Goal: Find specific page/section: Find specific page/section

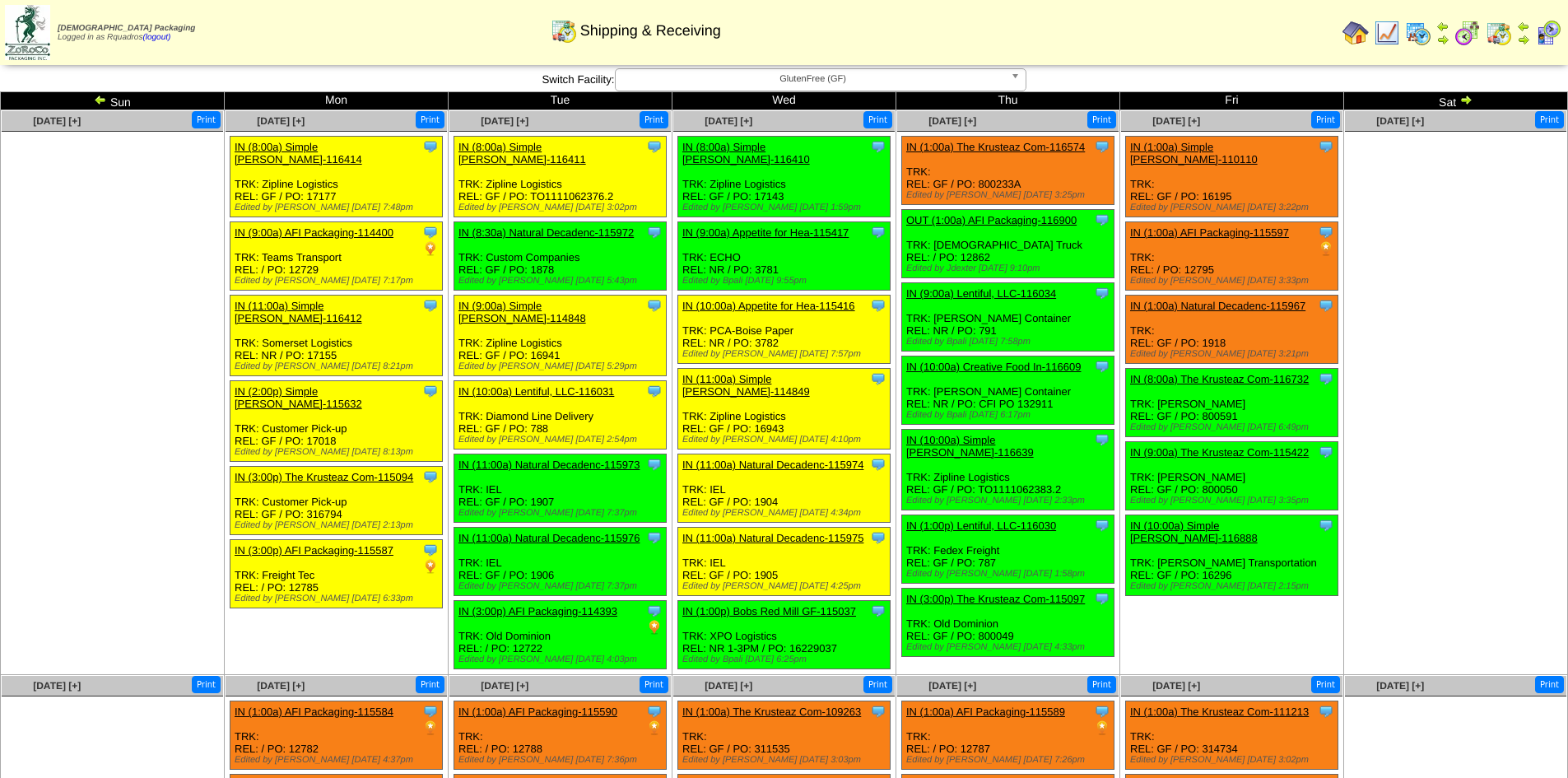
click at [1543, 35] on img at bounding box center [1548, 33] width 27 height 27
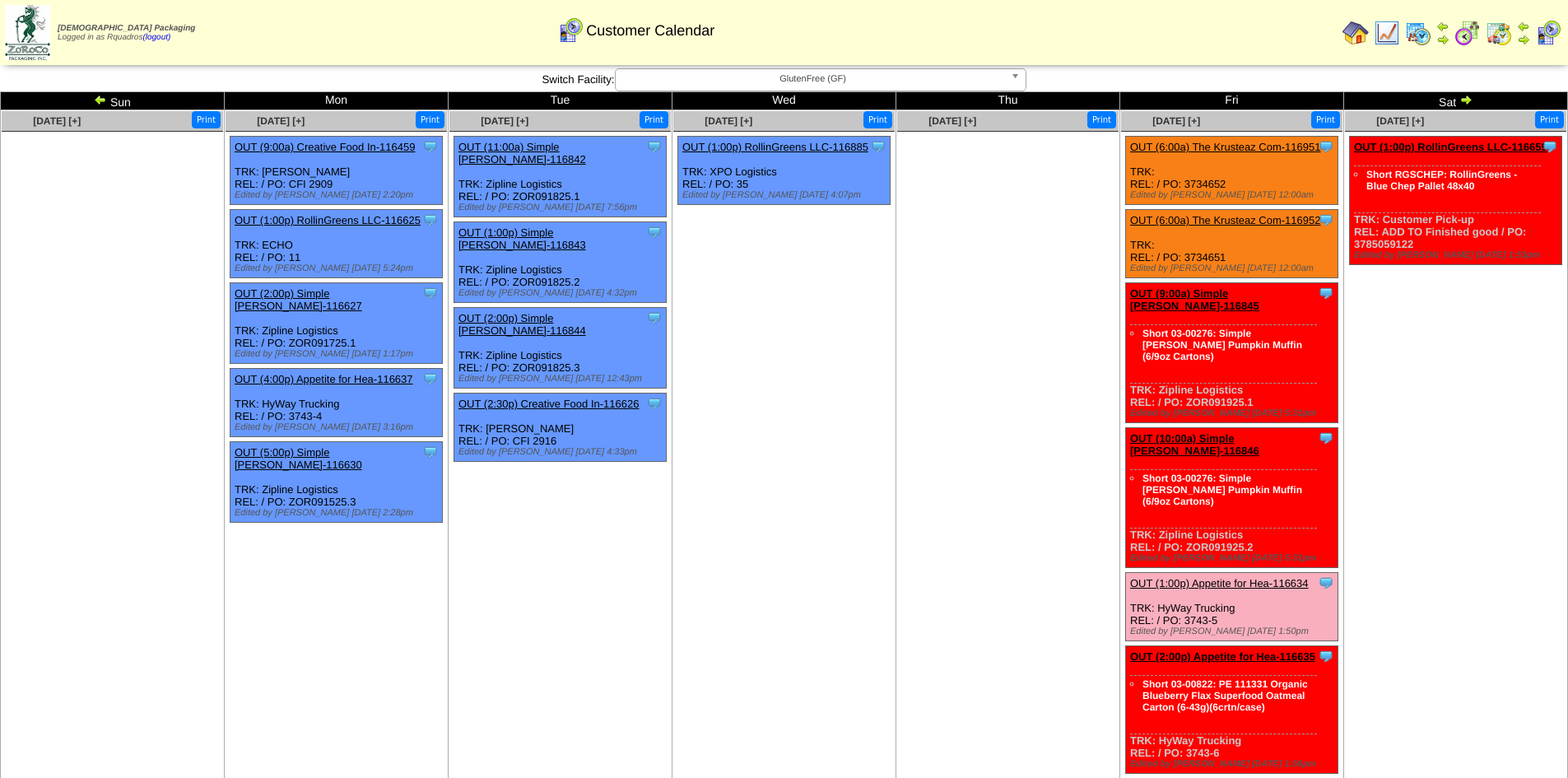
click at [1477, 414] on td "Sep 20 [+] Print Clone Item OUT (1:00p) RollinGreens LLC-116659 RollinGreens LL…" at bounding box center [1456, 633] width 224 height 1046
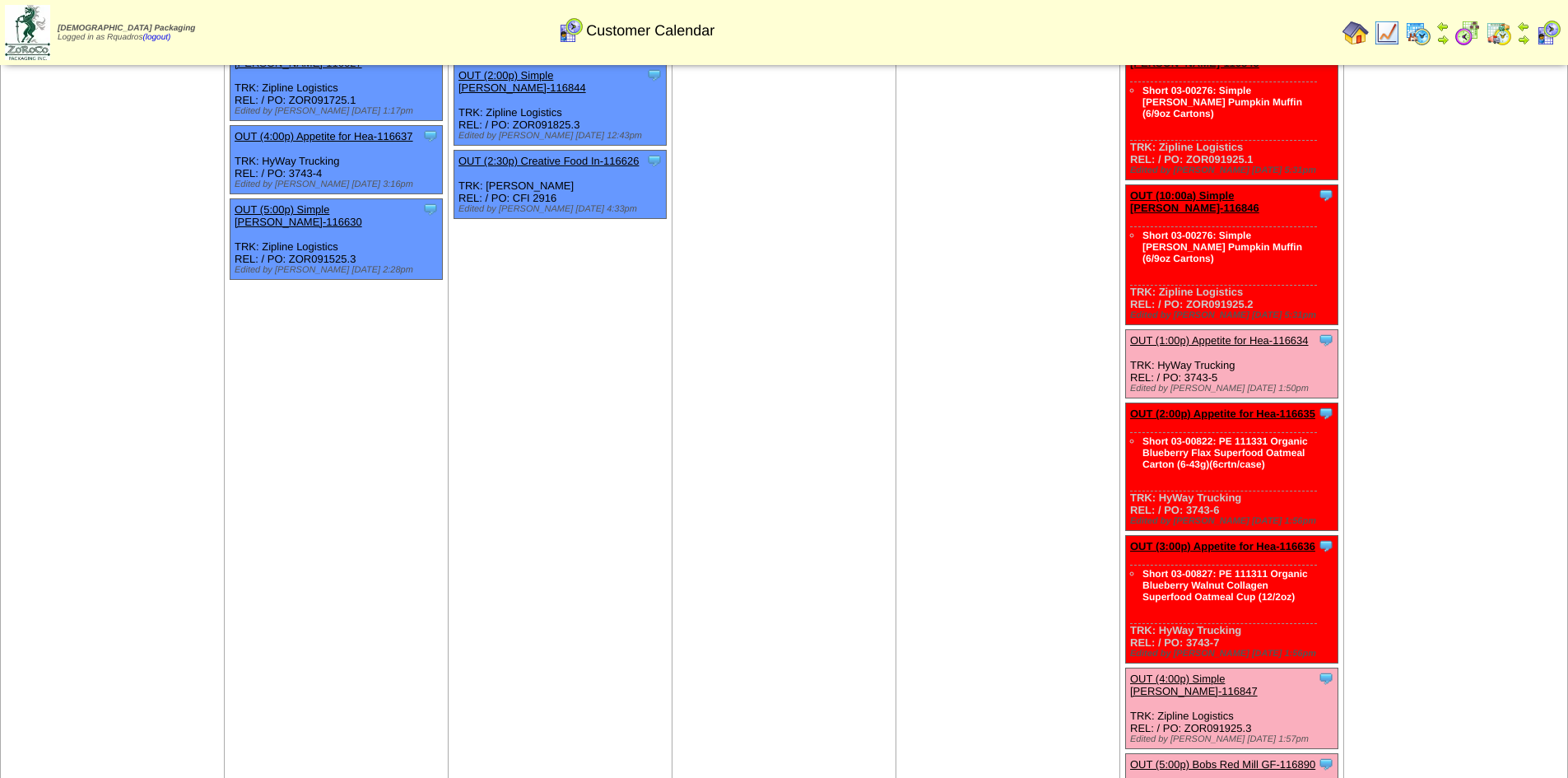
scroll to position [217, 0]
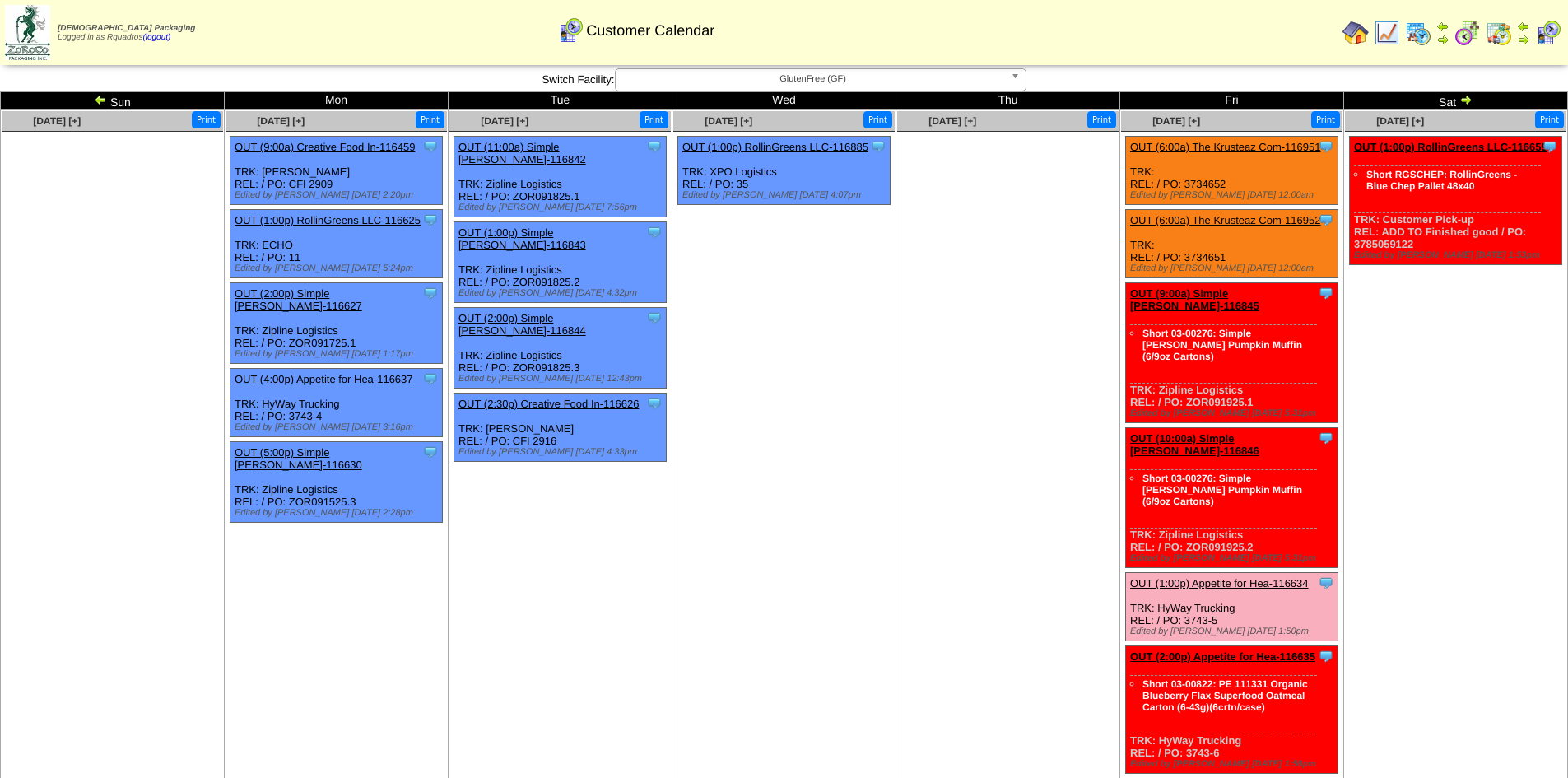
click at [1394, 34] on img at bounding box center [1387, 33] width 27 height 27
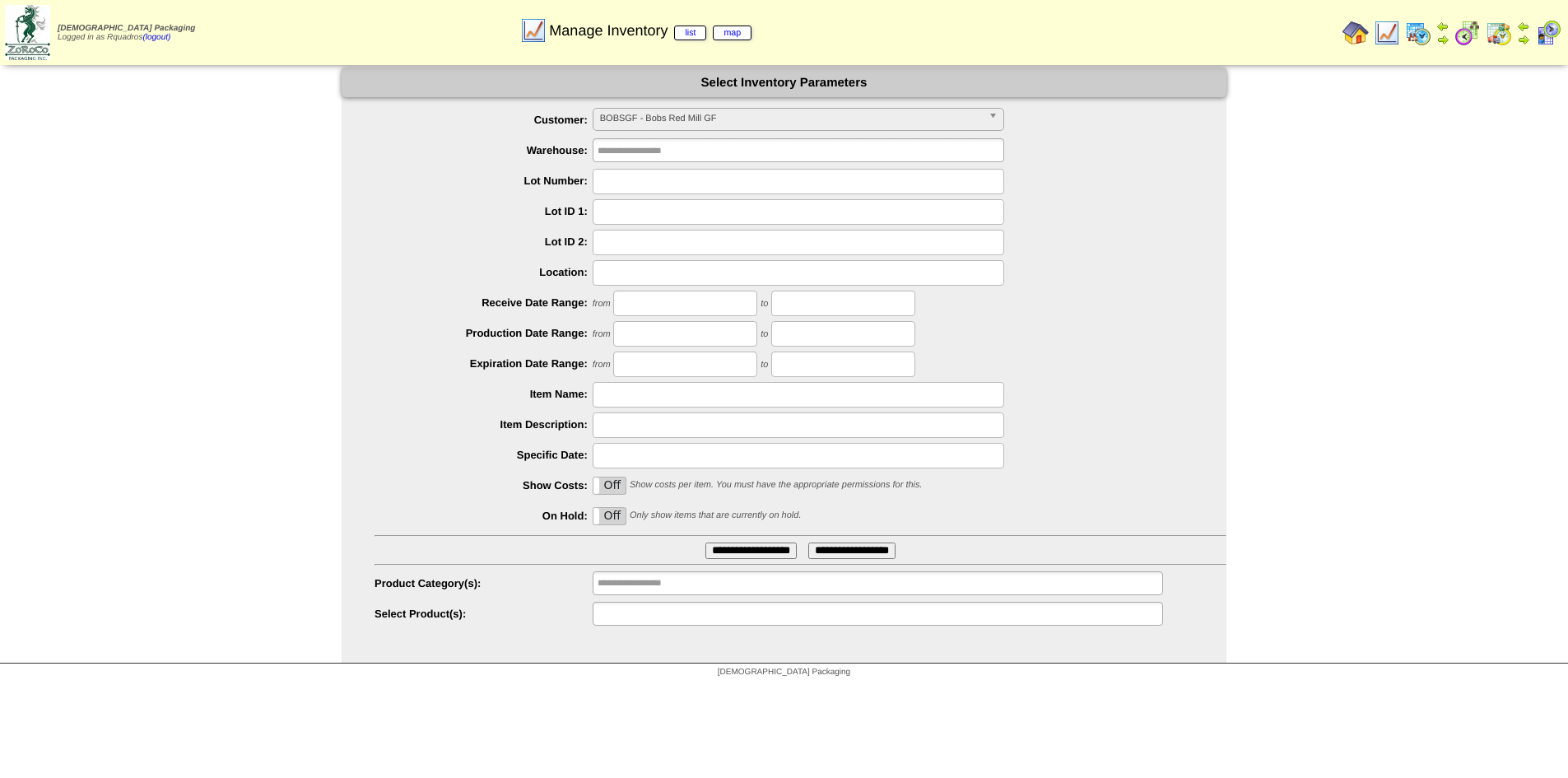
click at [655, 615] on input "text" at bounding box center [650, 613] width 106 height 21
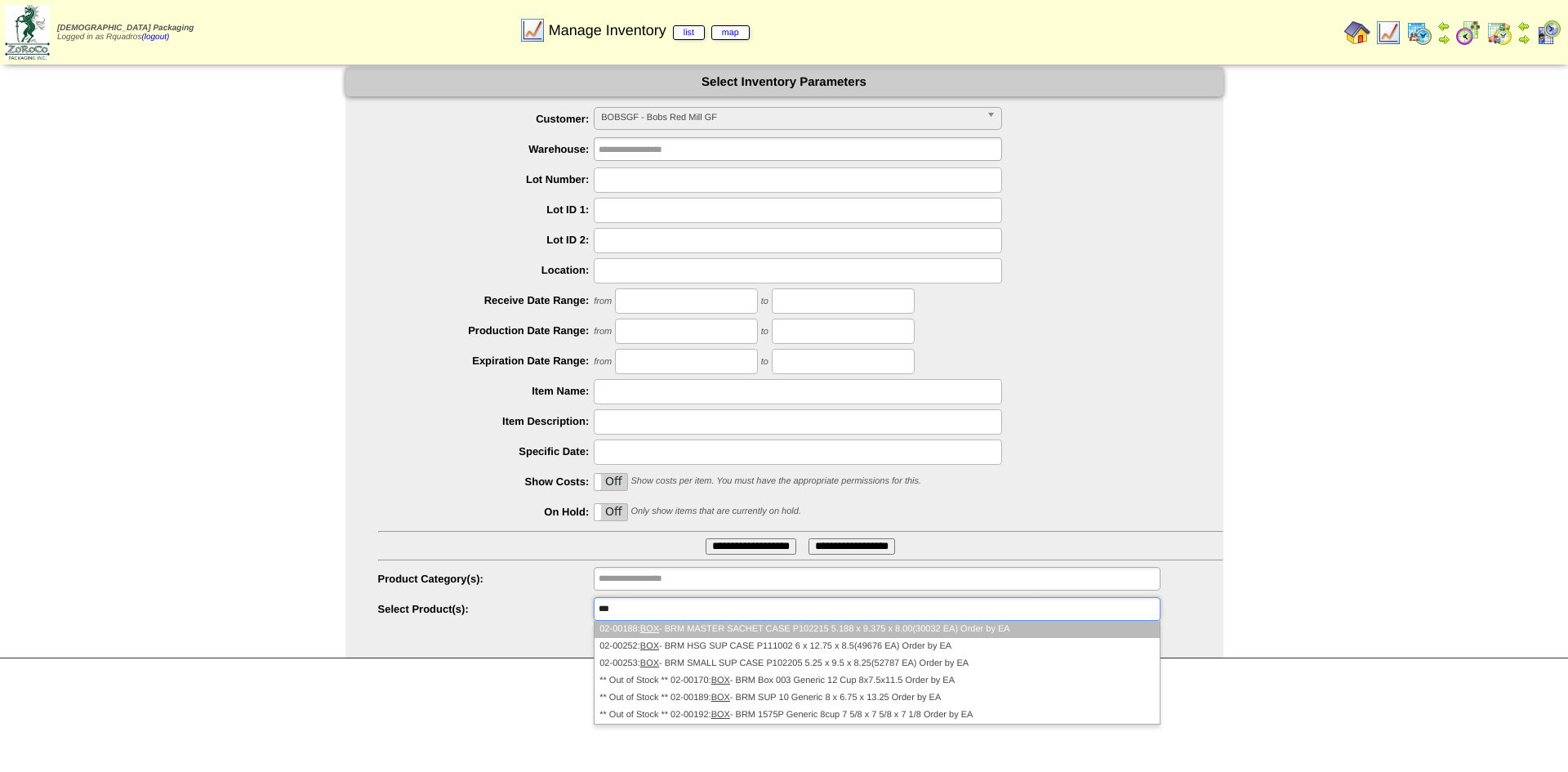
type input "***"
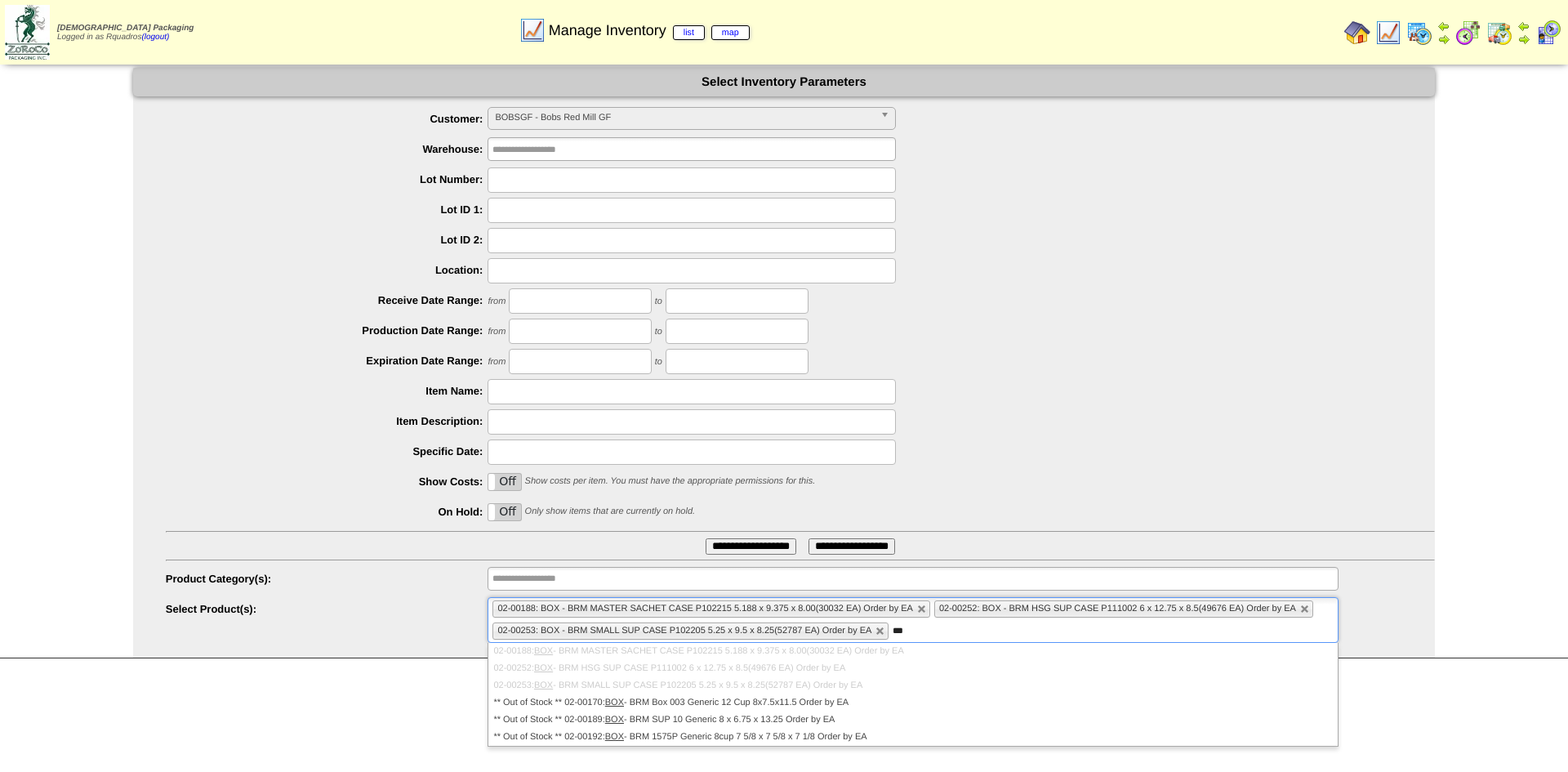
click at [755, 541] on input "**********" at bounding box center [751, 546] width 91 height 17
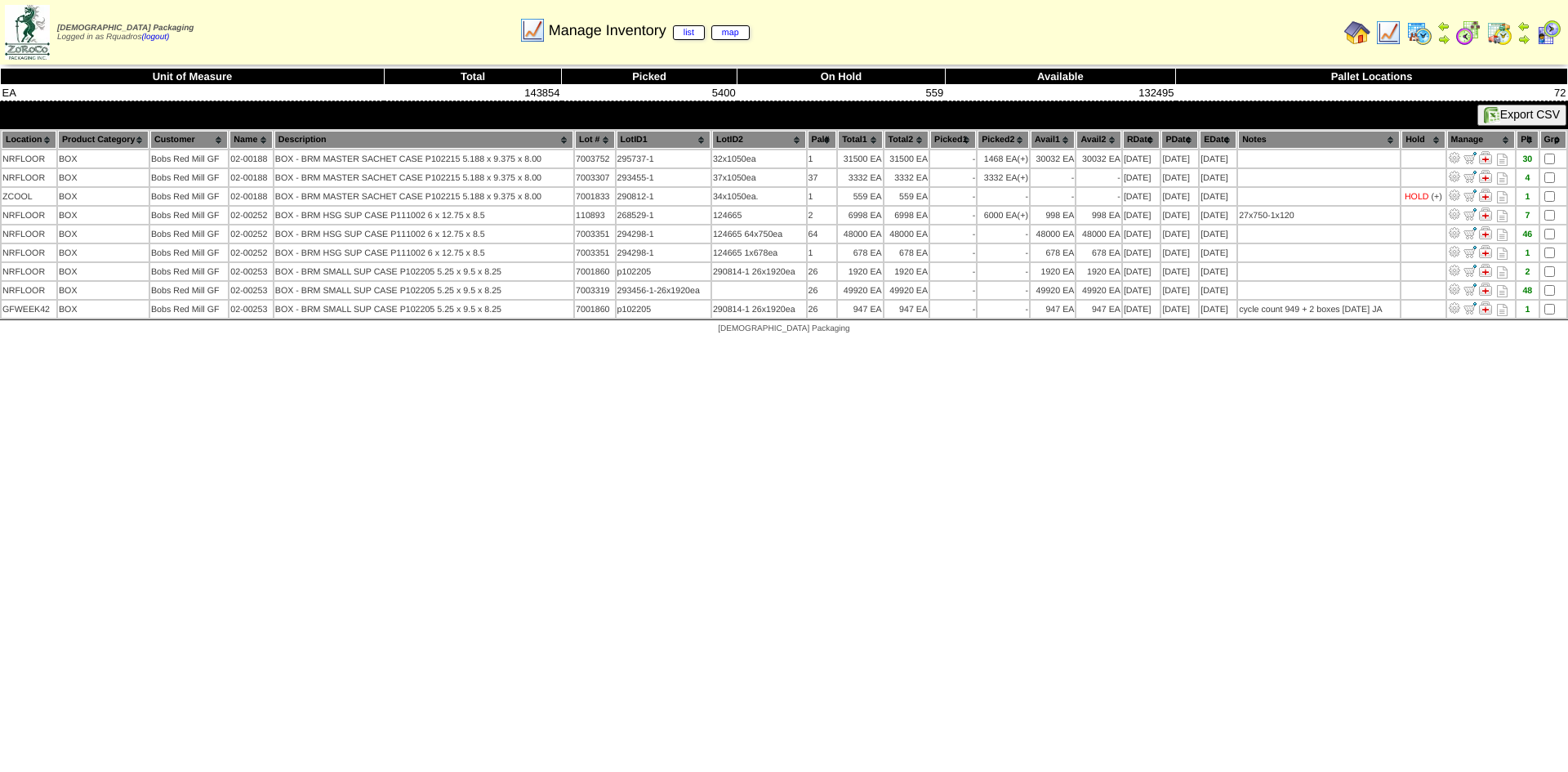
click at [579, 134] on th "Lot #" at bounding box center [595, 140] width 40 height 18
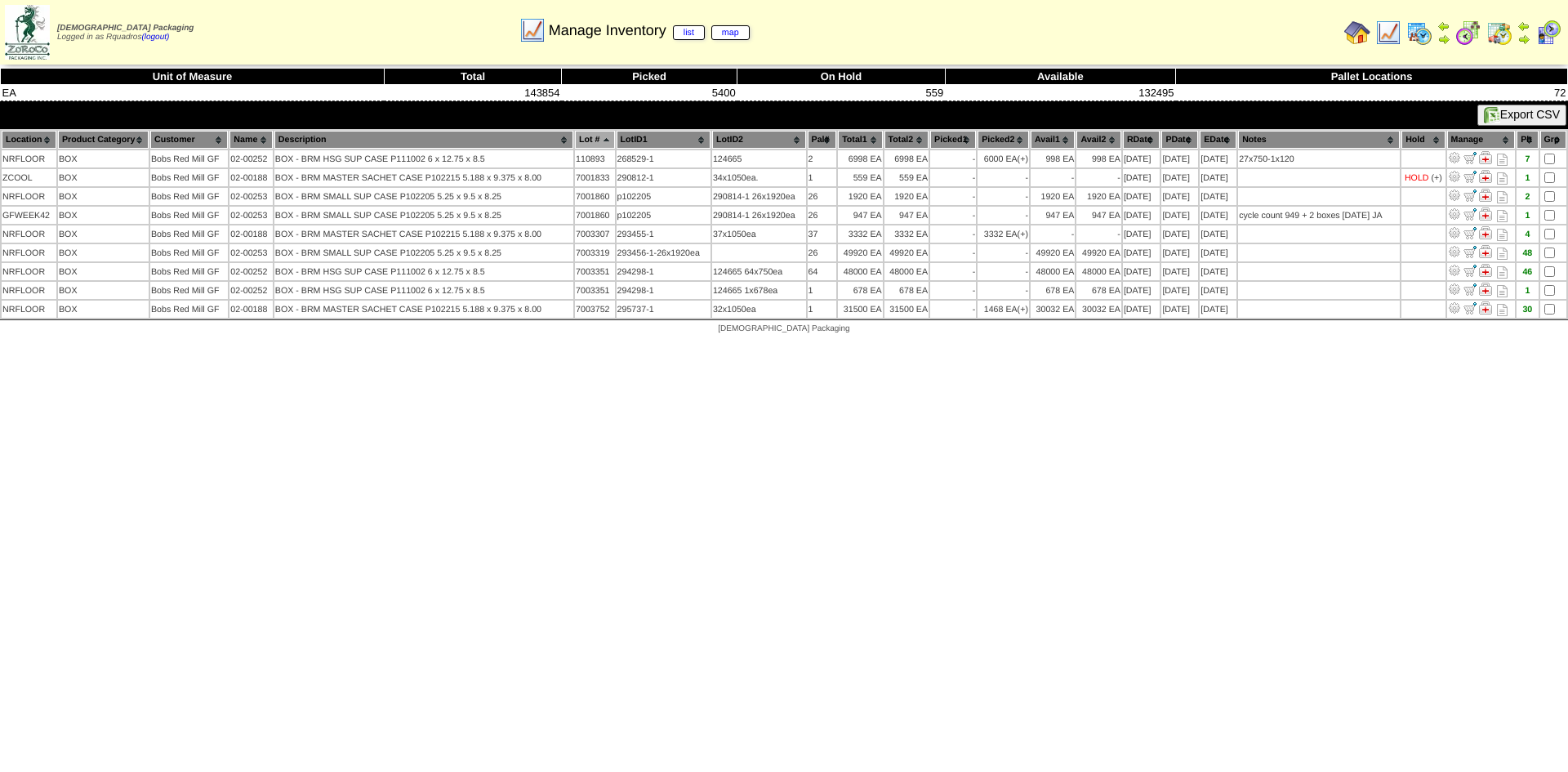
click at [977, 342] on html "[DEMOGRAPHIC_DATA] Packaging Logged in as Rquadros (logout) Print All" at bounding box center [784, 171] width 1568 height 342
click at [858, 342] on html "[DEMOGRAPHIC_DATA] Packaging Logged in as Rquadros (logout) Print All" at bounding box center [784, 171] width 1568 height 342
click at [1386, 35] on img at bounding box center [1388, 33] width 26 height 26
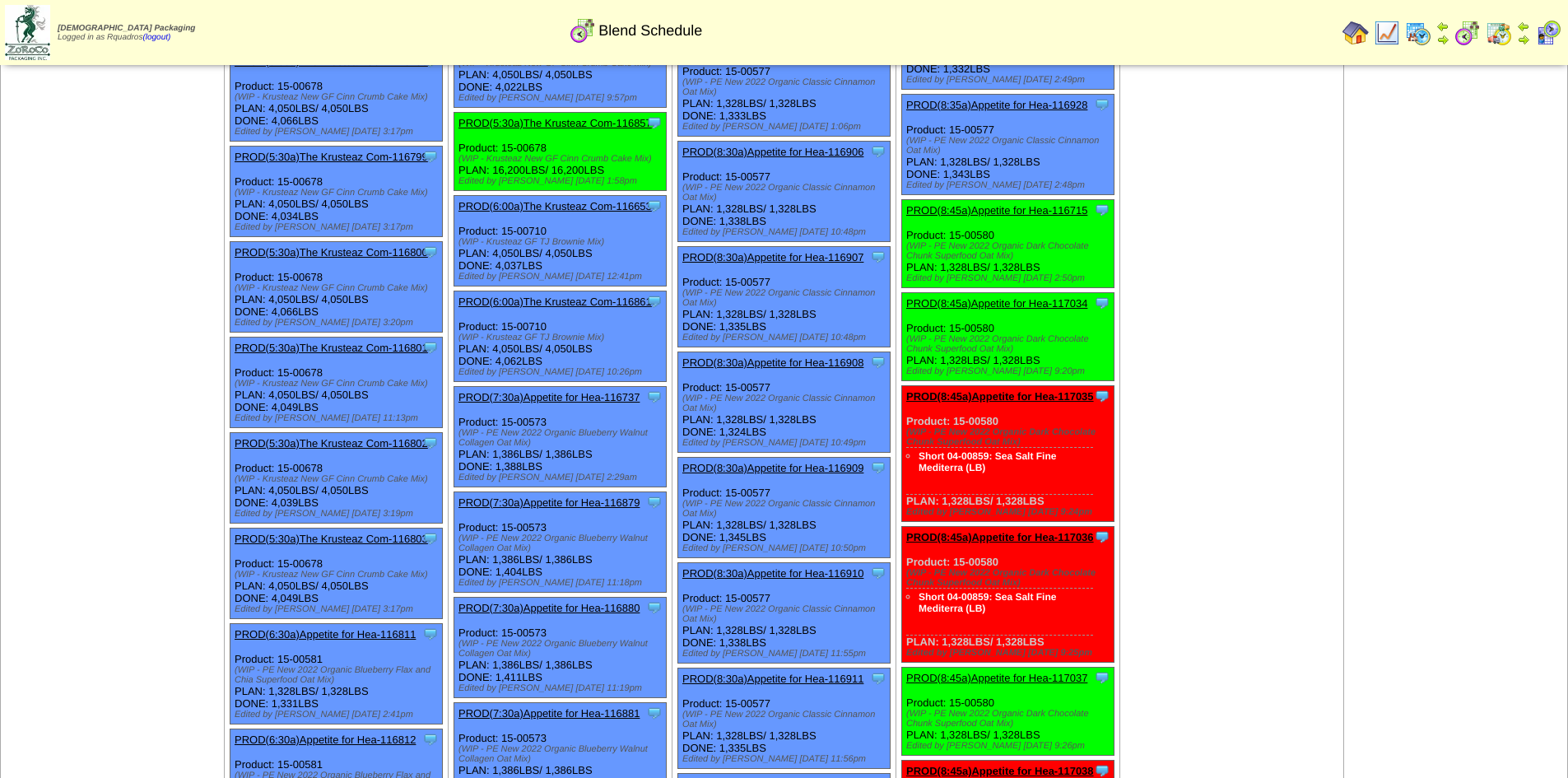
scroll to position [1152, 0]
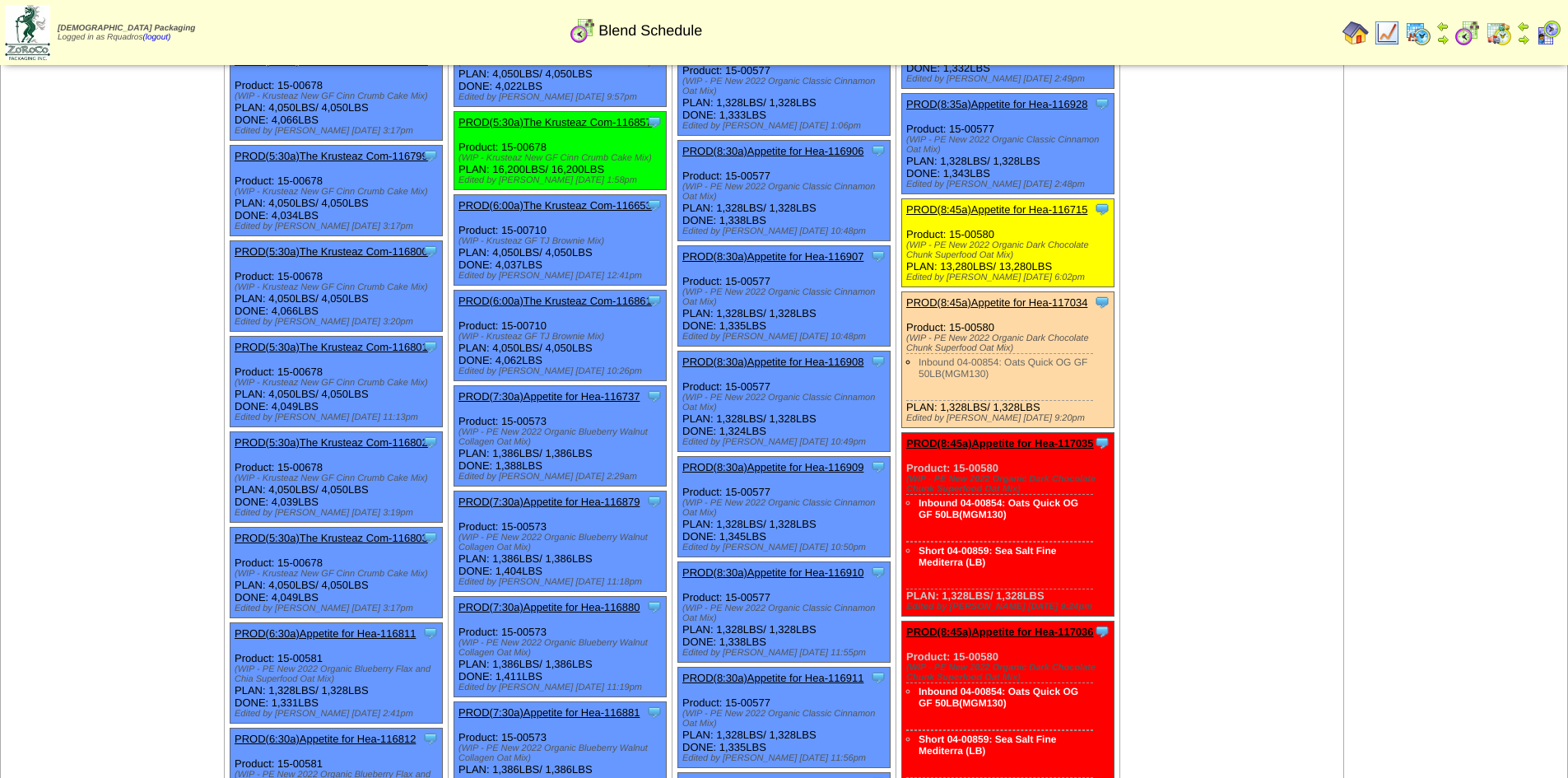
scroll to position [1152, 0]
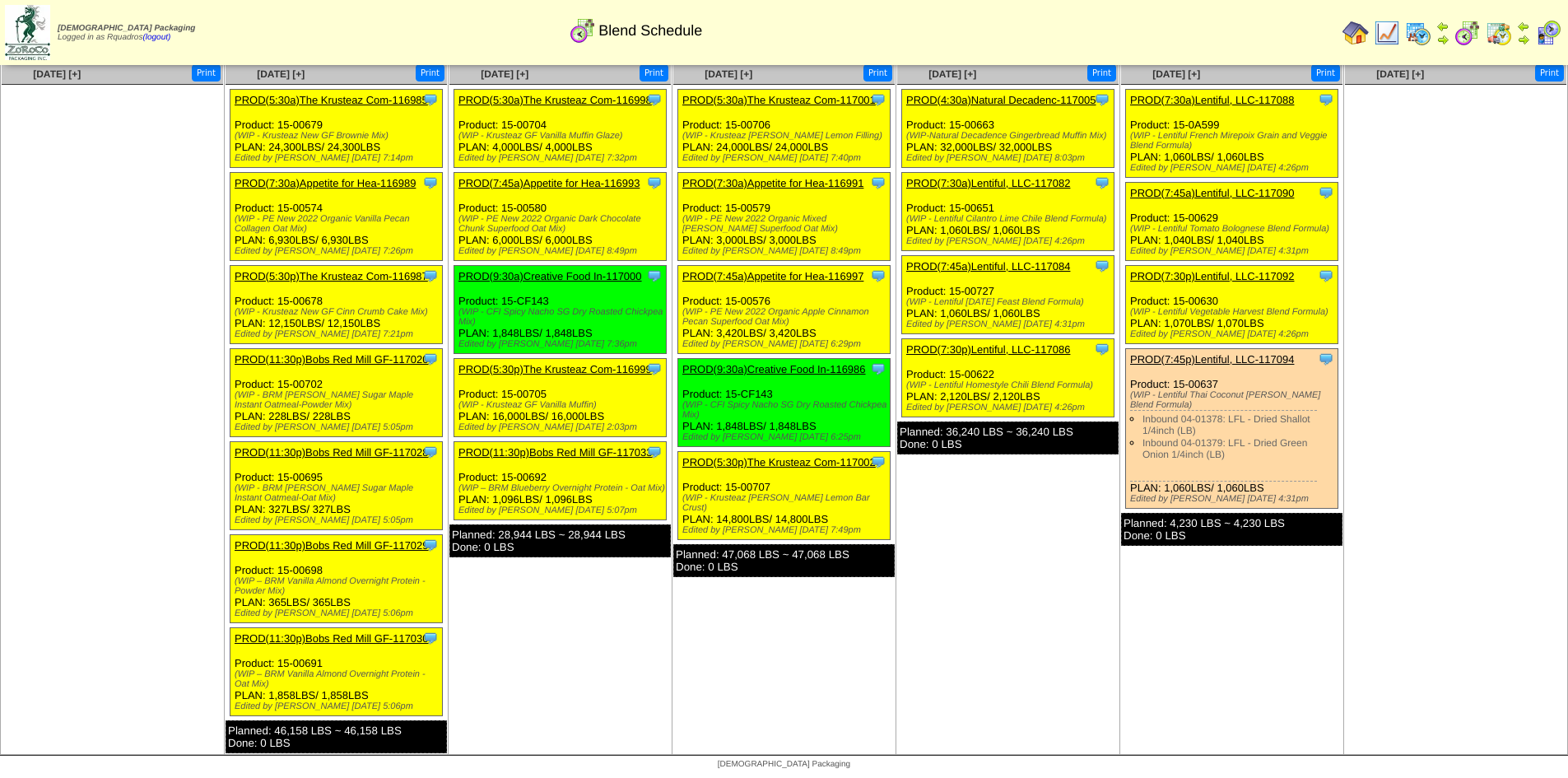
scroll to position [4956, 0]
